Goal: Task Accomplishment & Management: Manage account settings

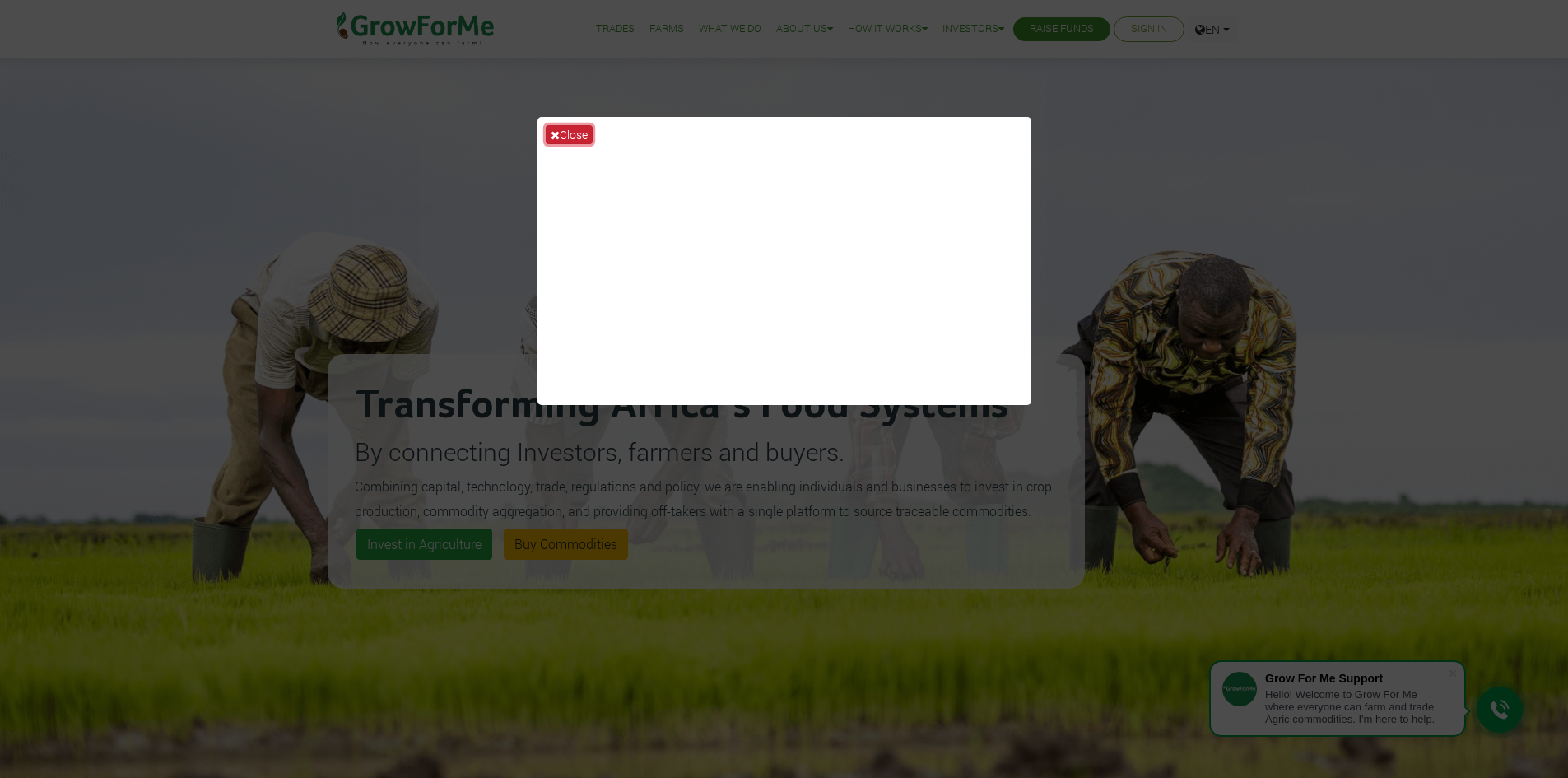
click at [565, 130] on button "Close" at bounding box center [569, 134] width 47 height 19
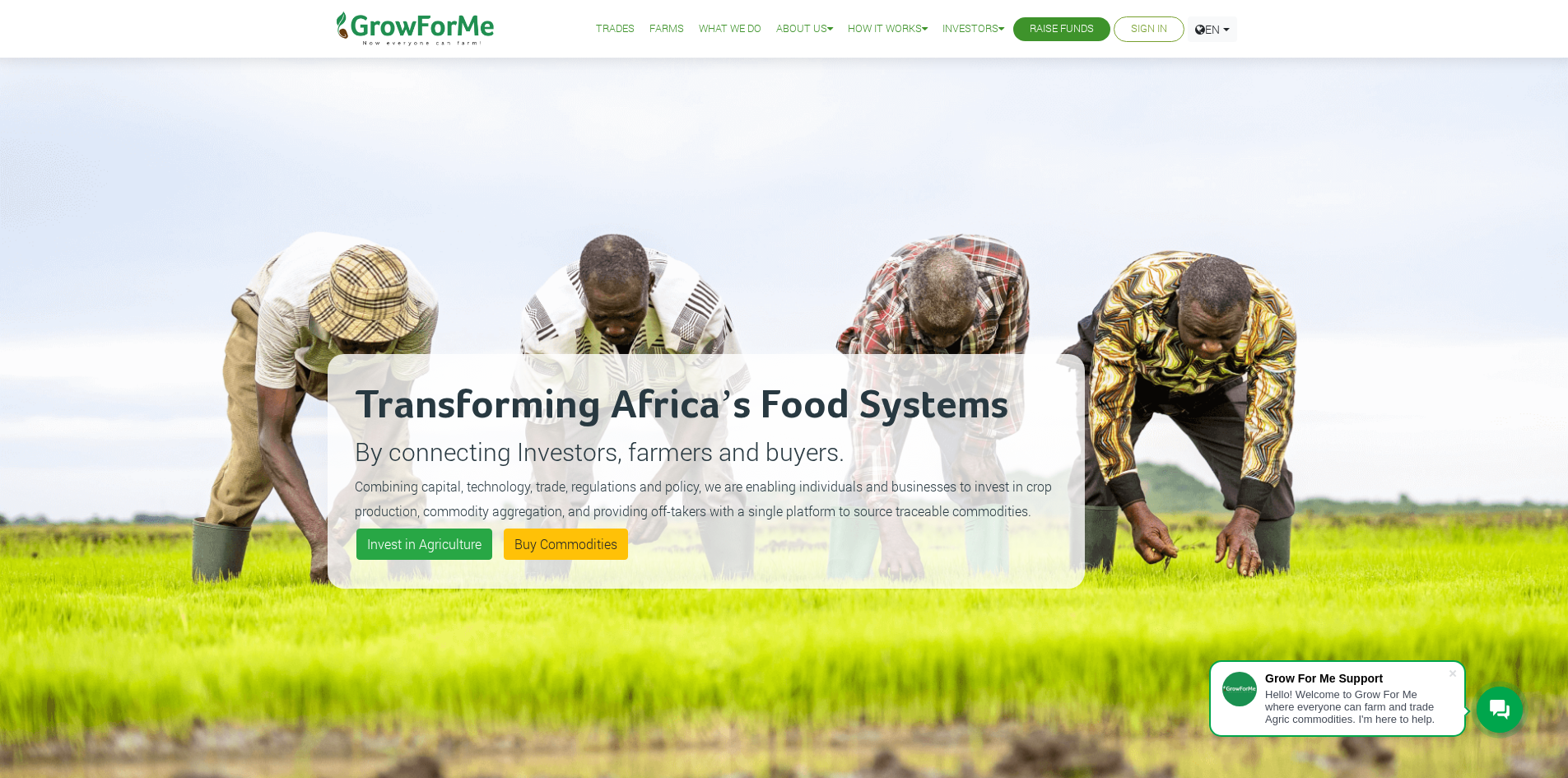
click at [1131, 31] on link "Sign In" at bounding box center [1149, 29] width 36 height 18
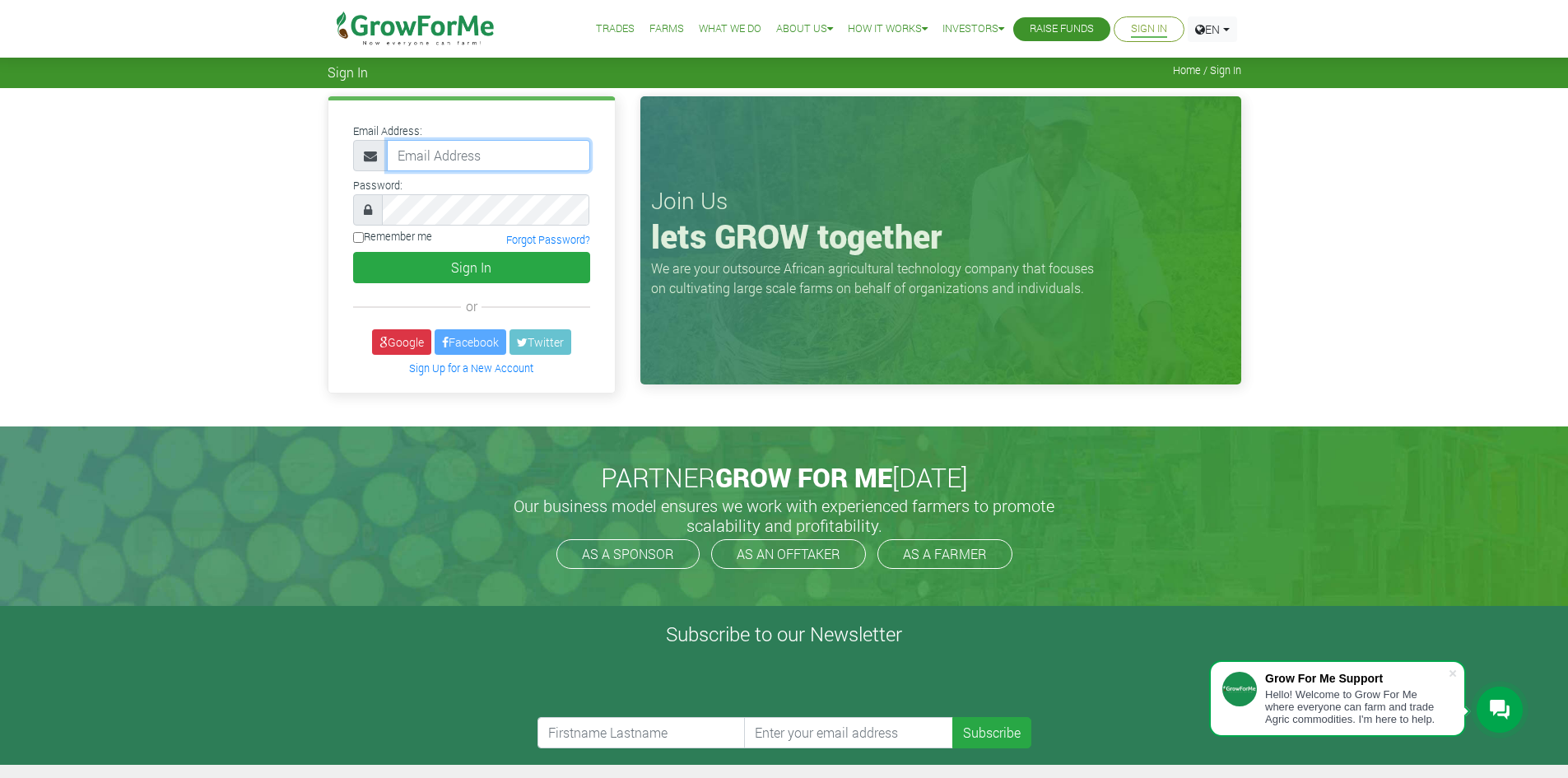
click at [487, 163] on input "email" at bounding box center [488, 156] width 203 height 31
paste input "233550397131@growforme.com"
type input "233550397131@growforme.com"
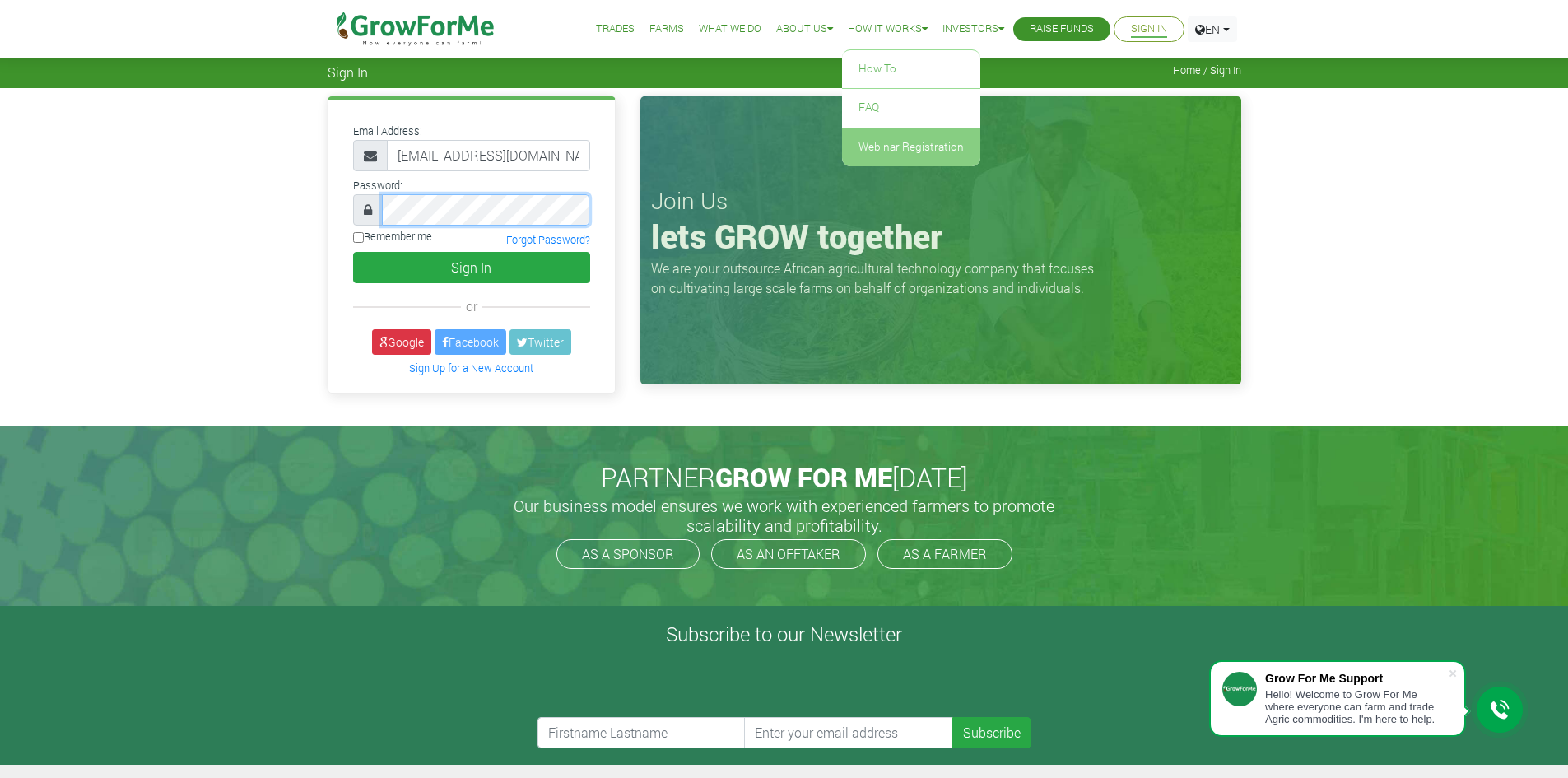
click at [353, 252] on button "Sign In" at bounding box center [472, 268] width 237 height 31
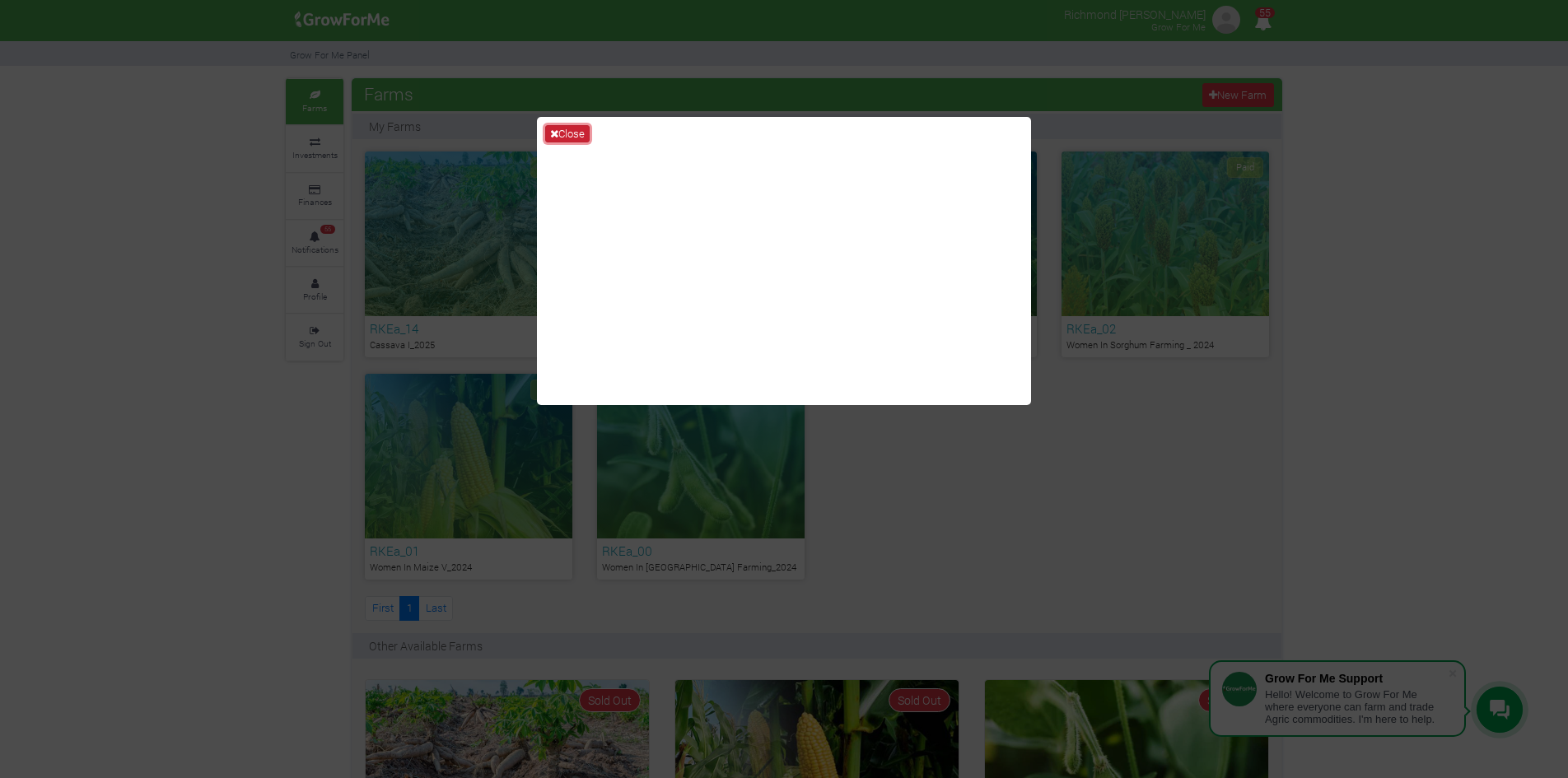
click at [570, 126] on button "Close" at bounding box center [566, 134] width 44 height 18
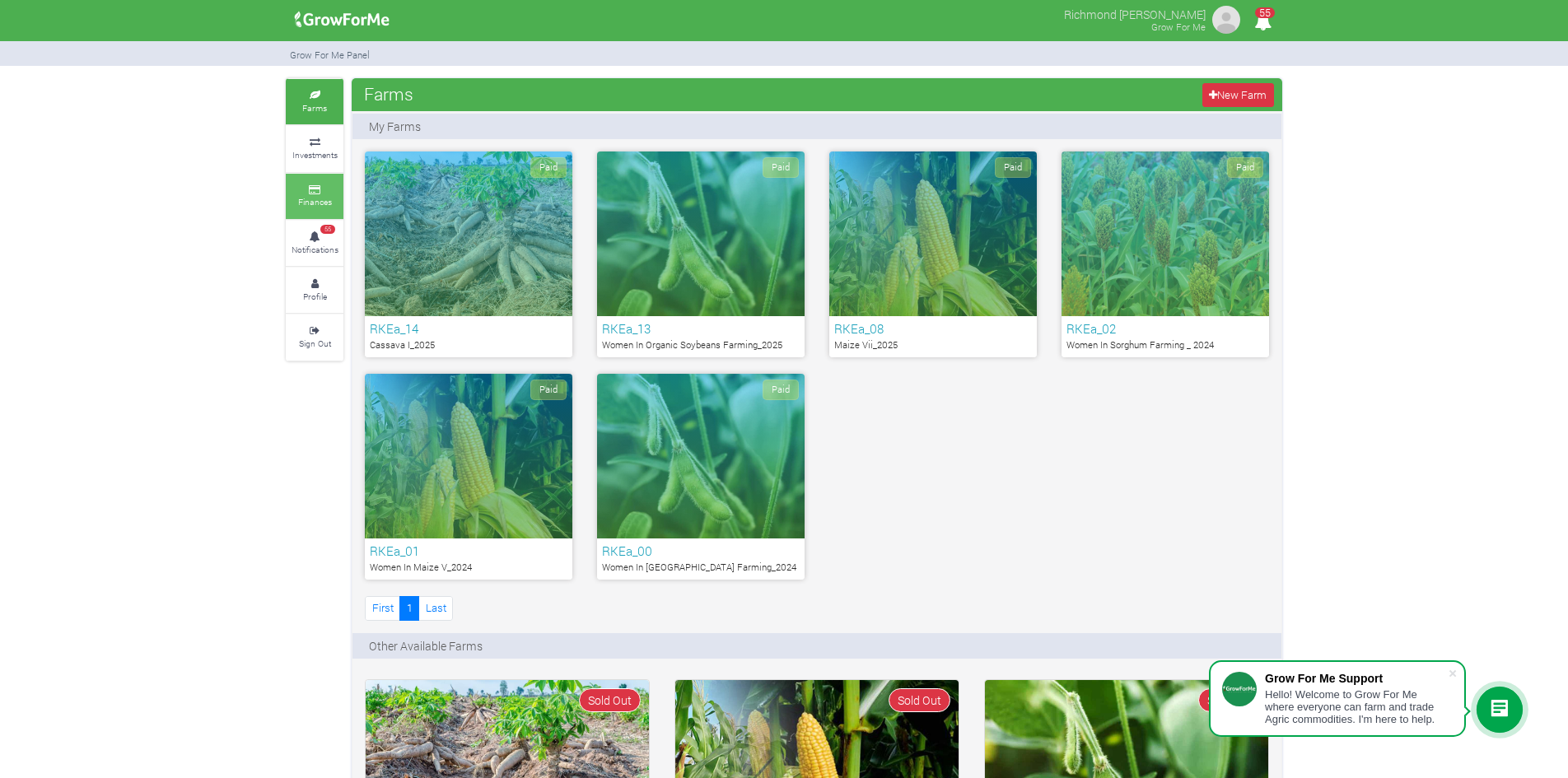
click at [322, 195] on link "Finances" at bounding box center [314, 196] width 58 height 45
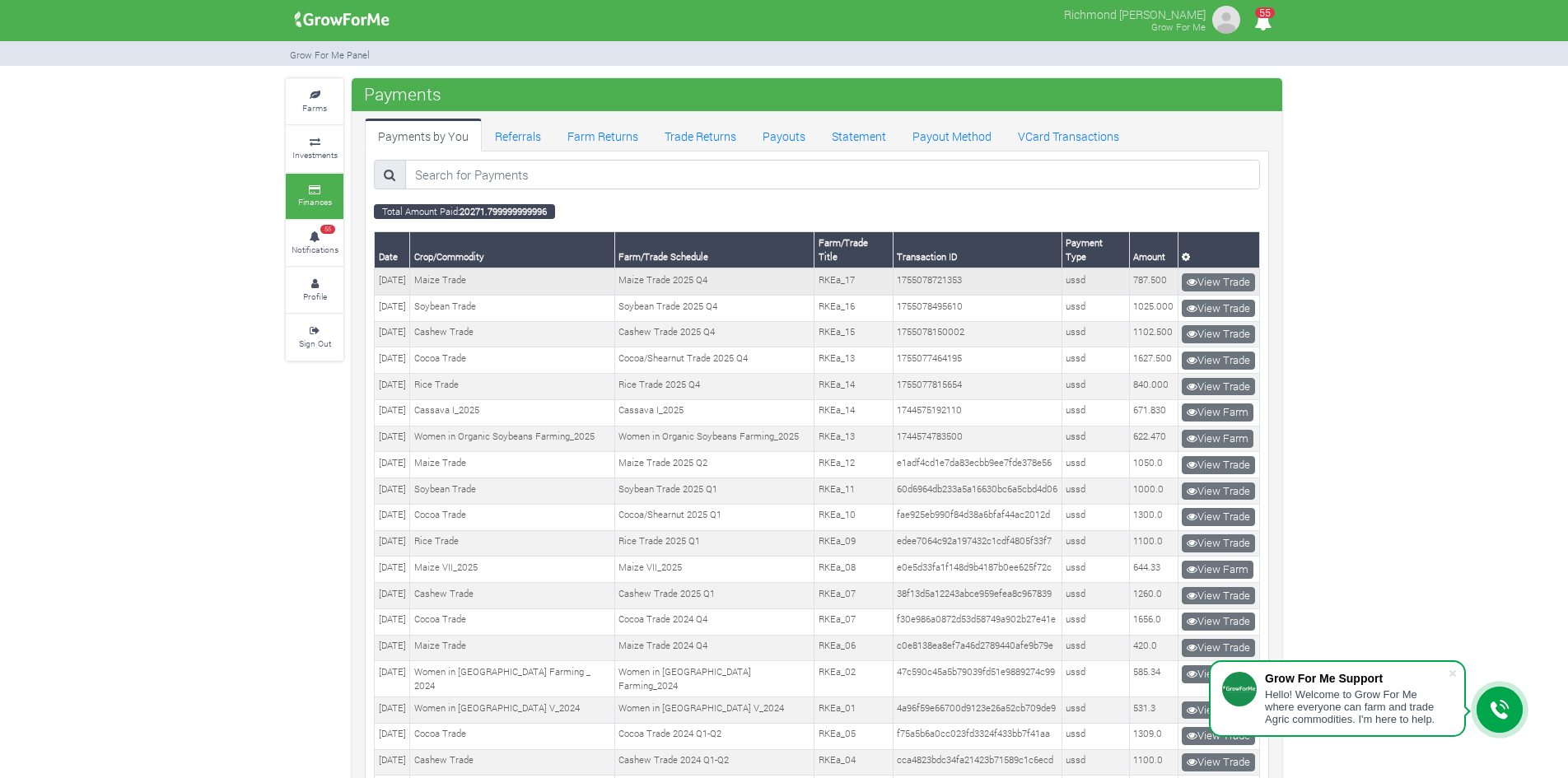
click at [493, 273] on td "Maize Trade" at bounding box center [512, 282] width 205 height 26
click at [601, 142] on link "Farm Returns" at bounding box center [602, 135] width 97 height 33
